Goal: Information Seeking & Learning: Learn about a topic

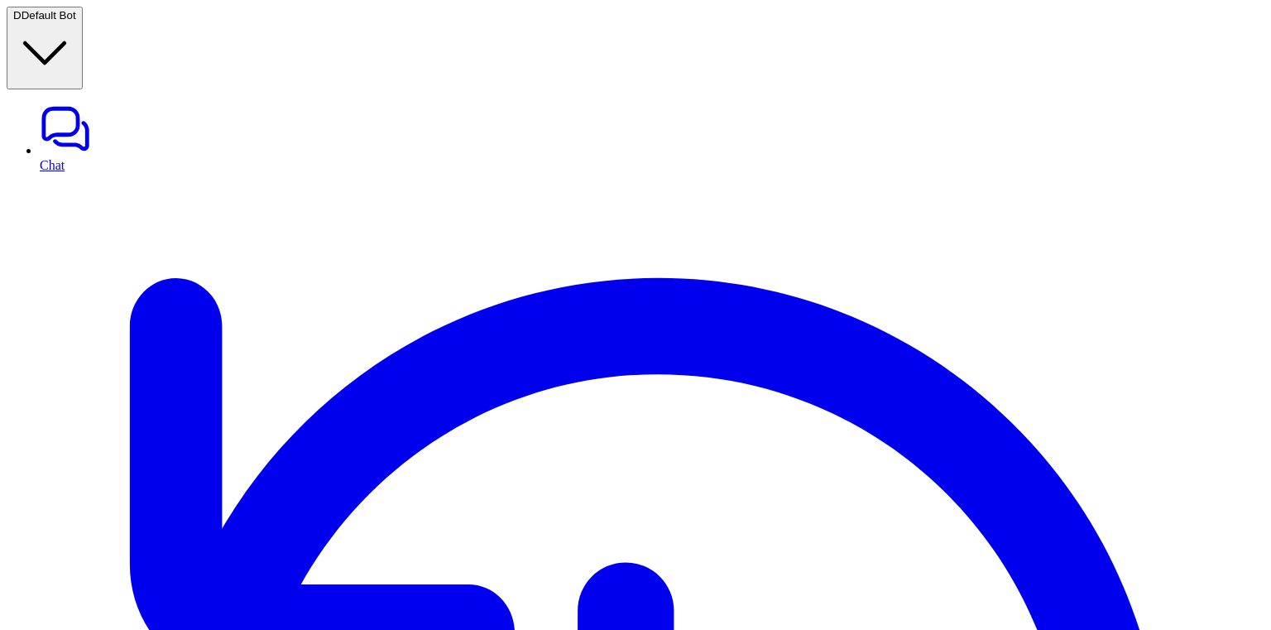
scroll to position [0, 0]
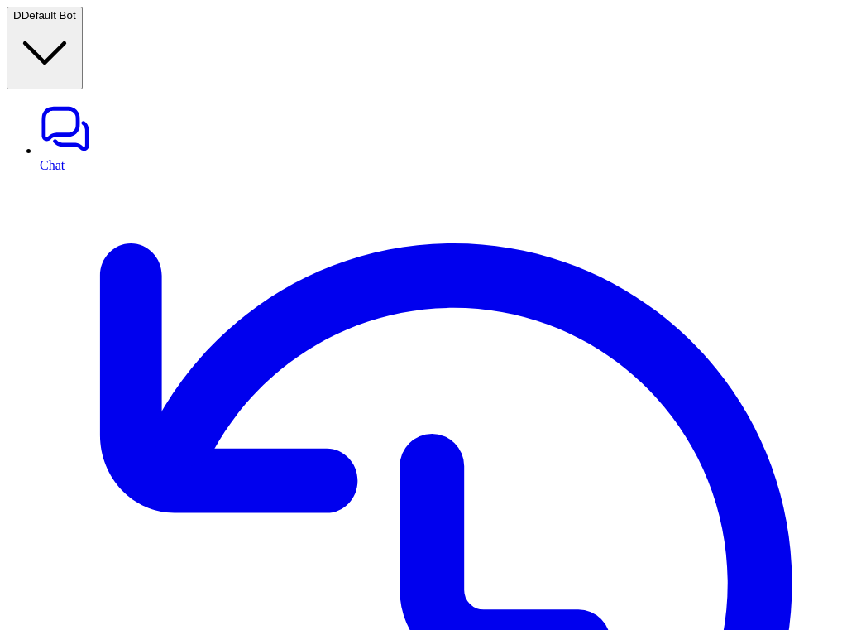
scroll to position [0, 170]
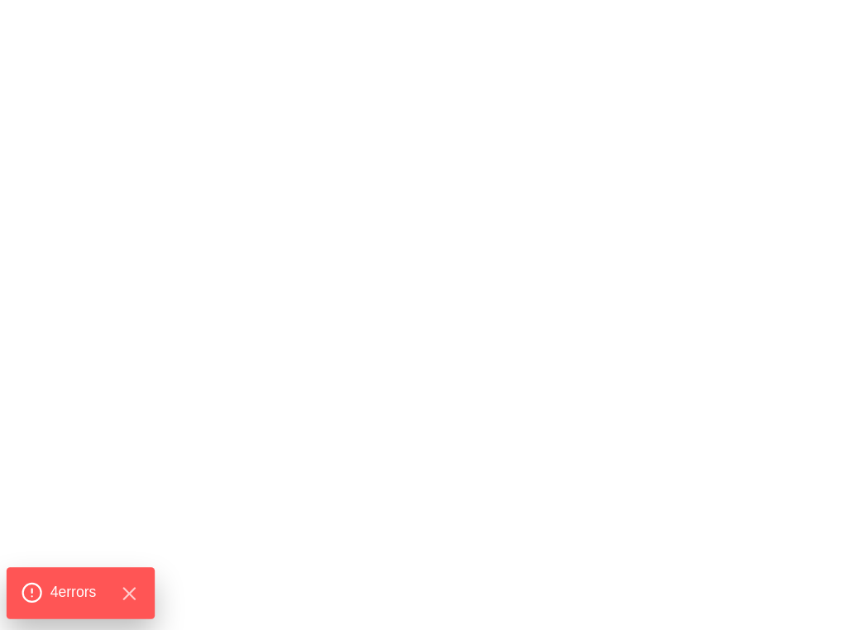
click at [120, 605] on div "4 error s" at bounding box center [81, 592] width 148 height 51
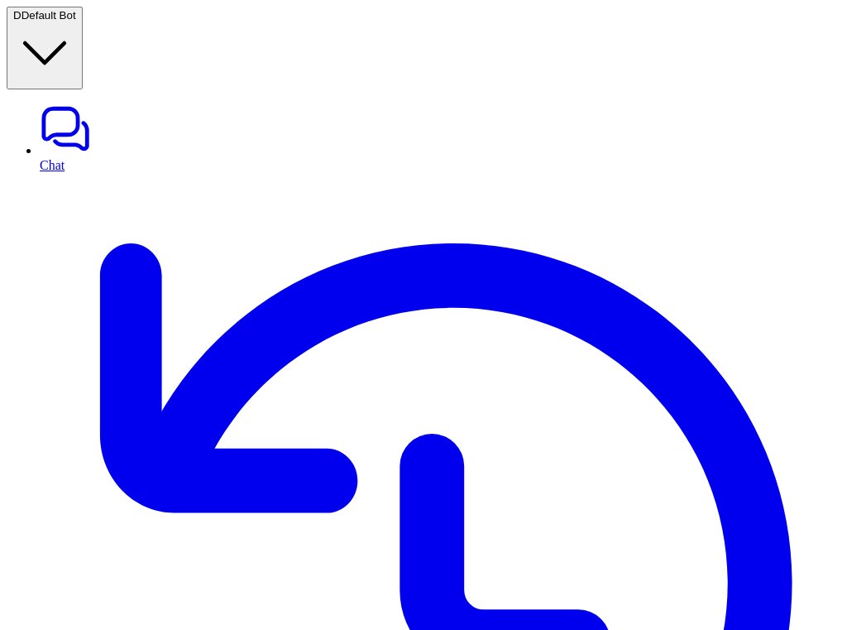
drag, startPoint x: 823, startPoint y: 292, endPoint x: 556, endPoint y: 1, distance: 395.3
